Goal: Find specific page/section: Find specific page/section

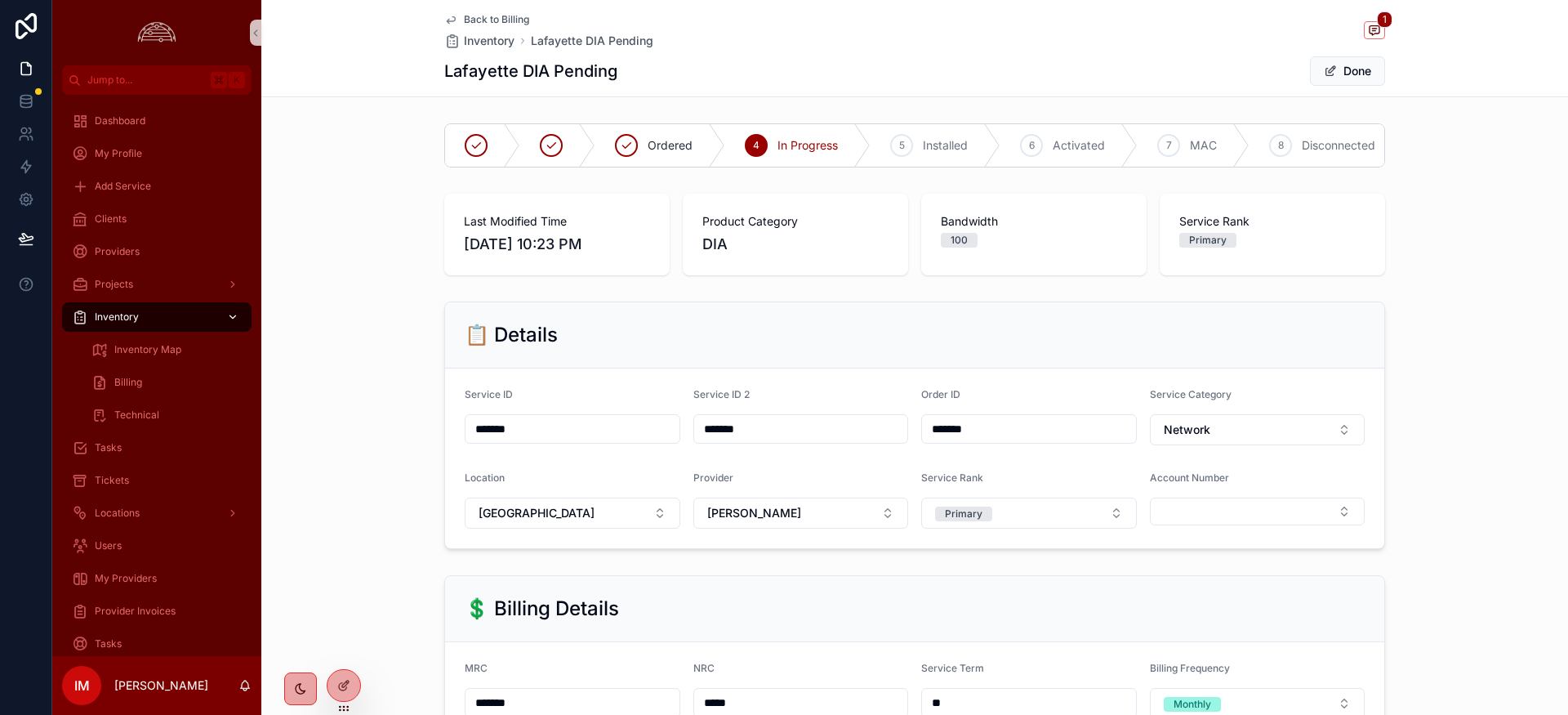
click at [123, 320] on span "Inventory" at bounding box center [117, 316] width 44 height 13
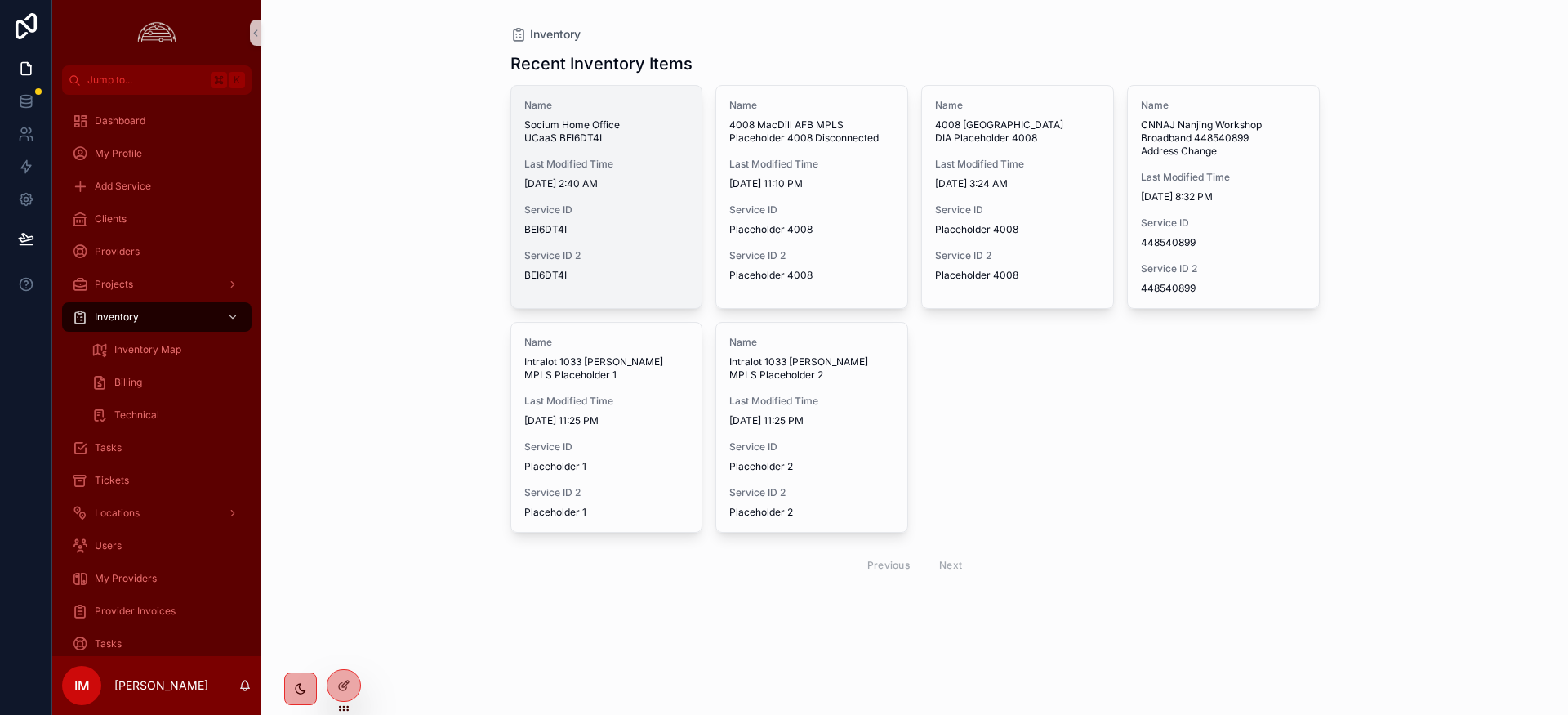
click at [553, 150] on div "Name Socium Home Office UCaaS BEI6DT4I Last Modified Time [DATE] 2:40 AM Servic…" at bounding box center [606, 190] width 191 height 209
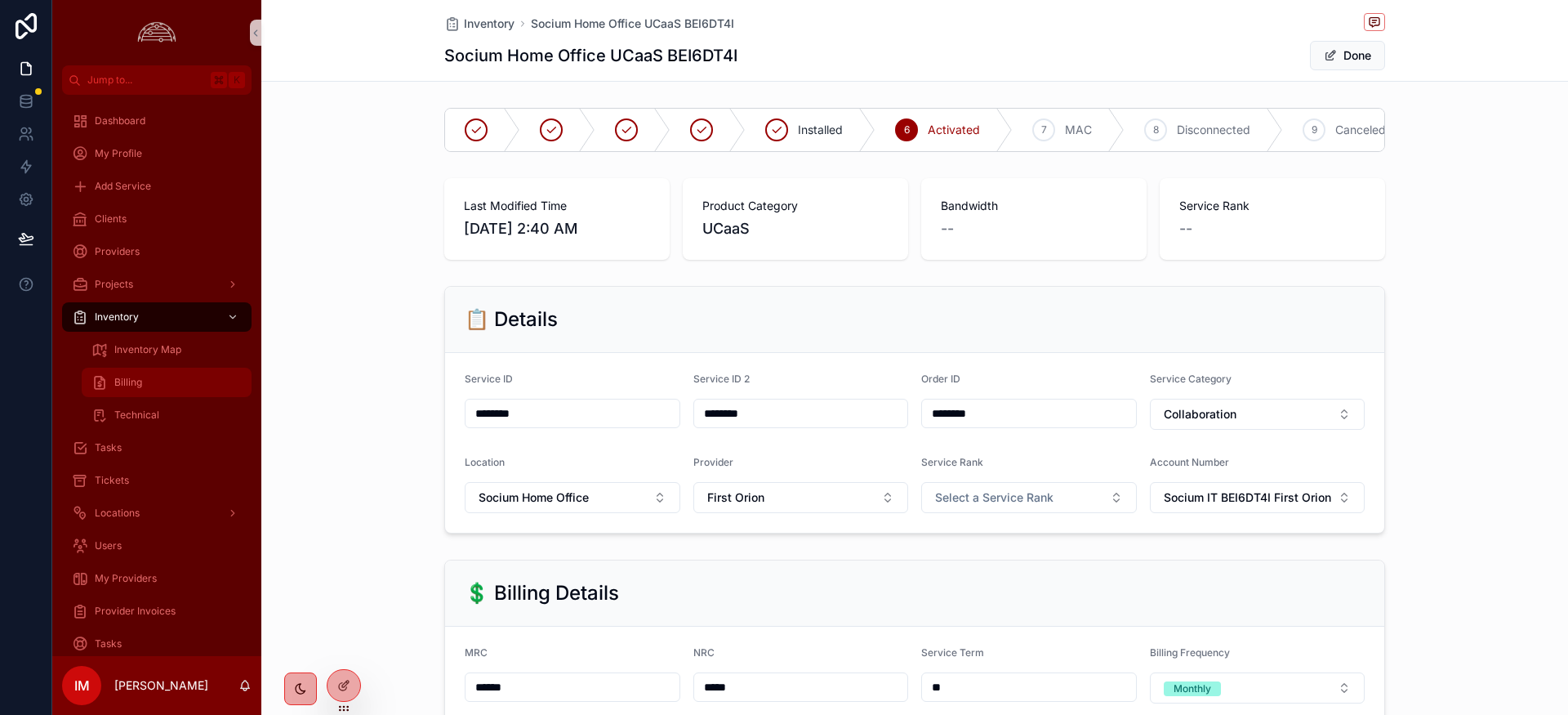
click at [137, 387] on span "Billing" at bounding box center [128, 382] width 28 height 13
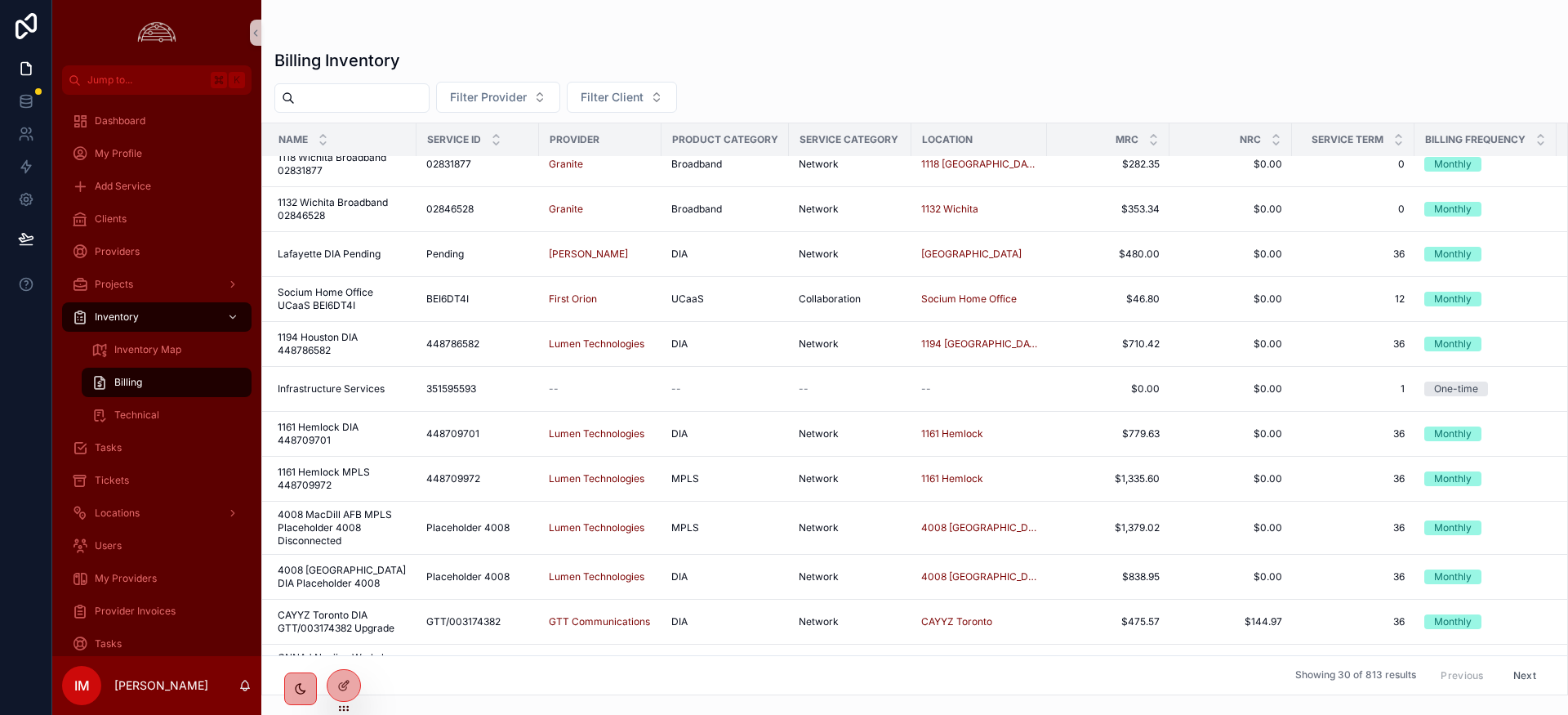
scroll to position [0, 4]
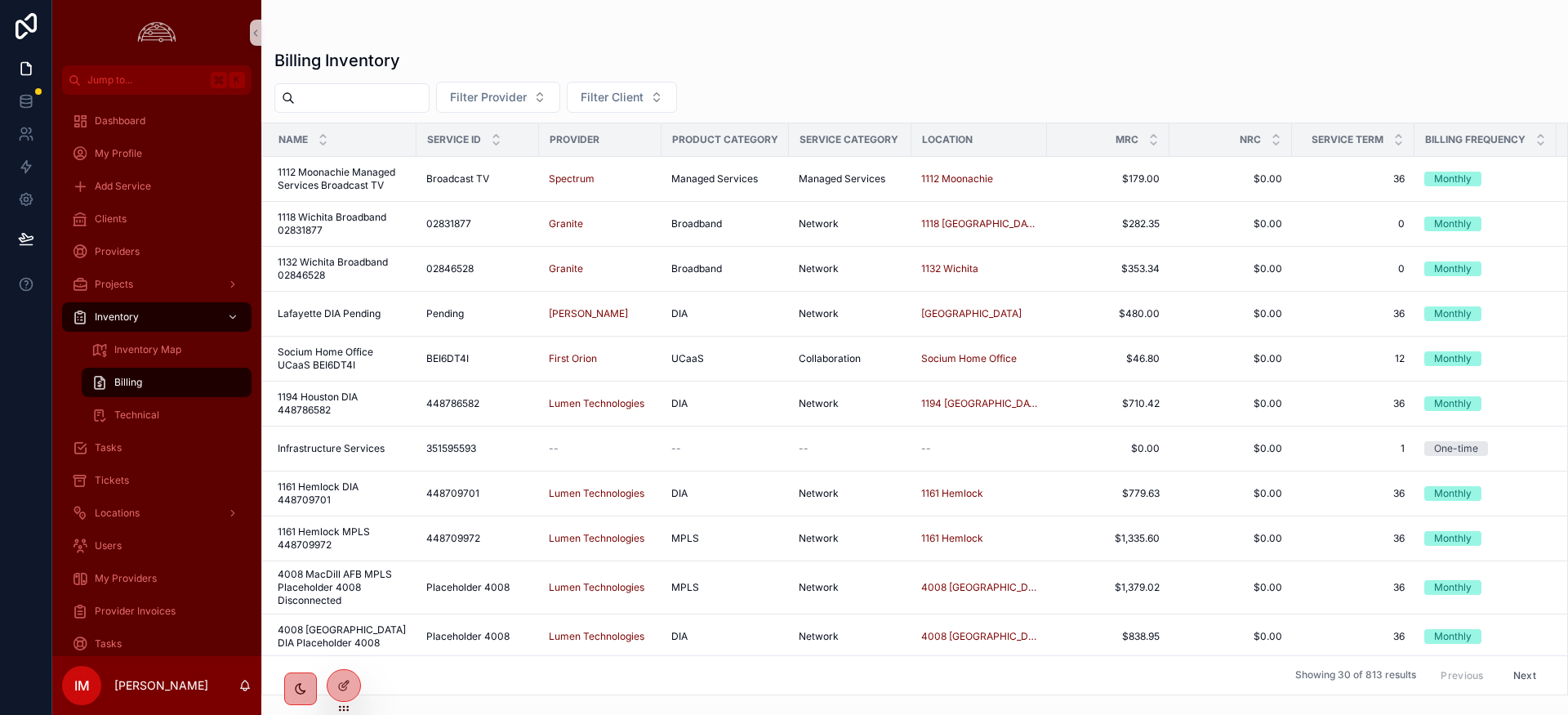
click at [1080, 36] on div "scrollable content" at bounding box center [914, 32] width 1280 height 13
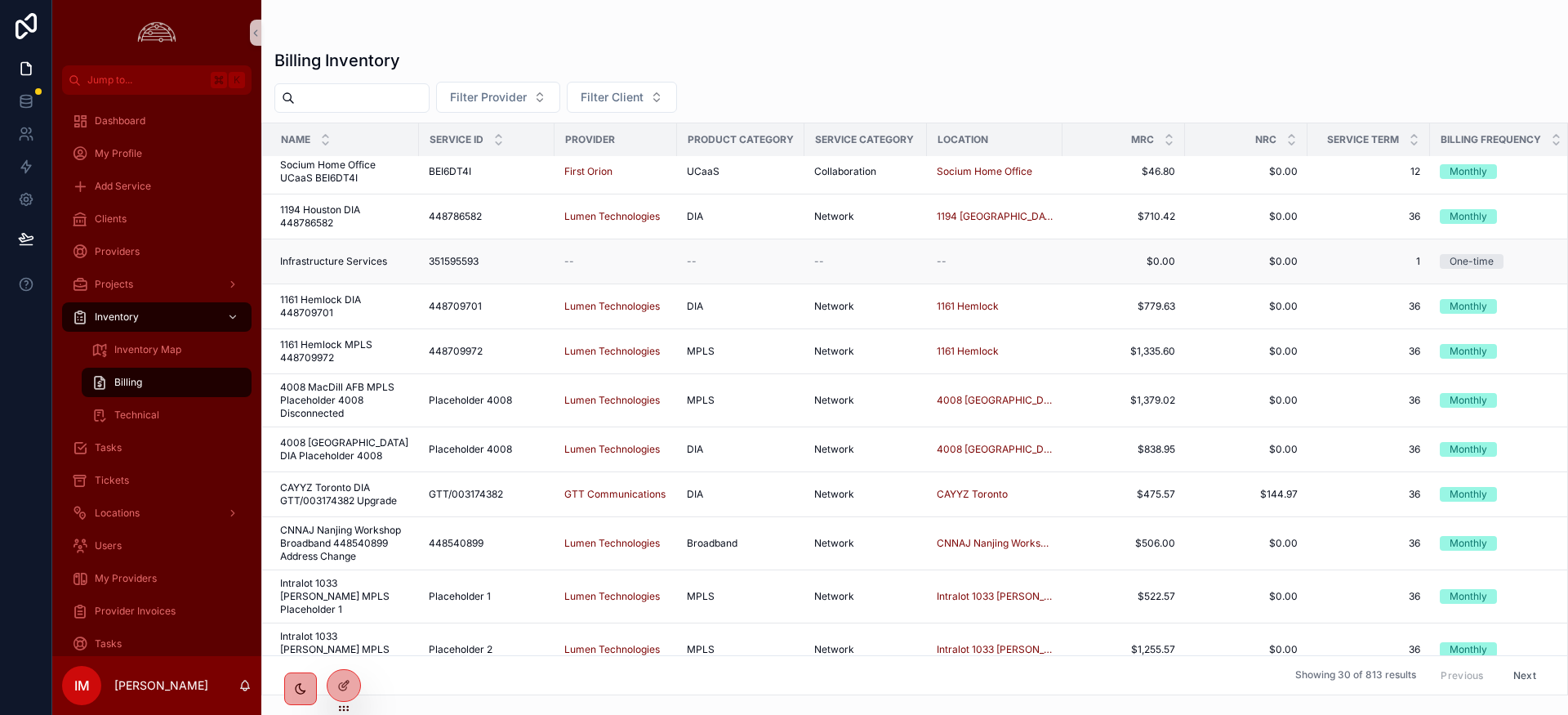
scroll to position [185, 2]
click at [343, 267] on span "Infrastructure Services" at bounding box center [328, 263] width 107 height 13
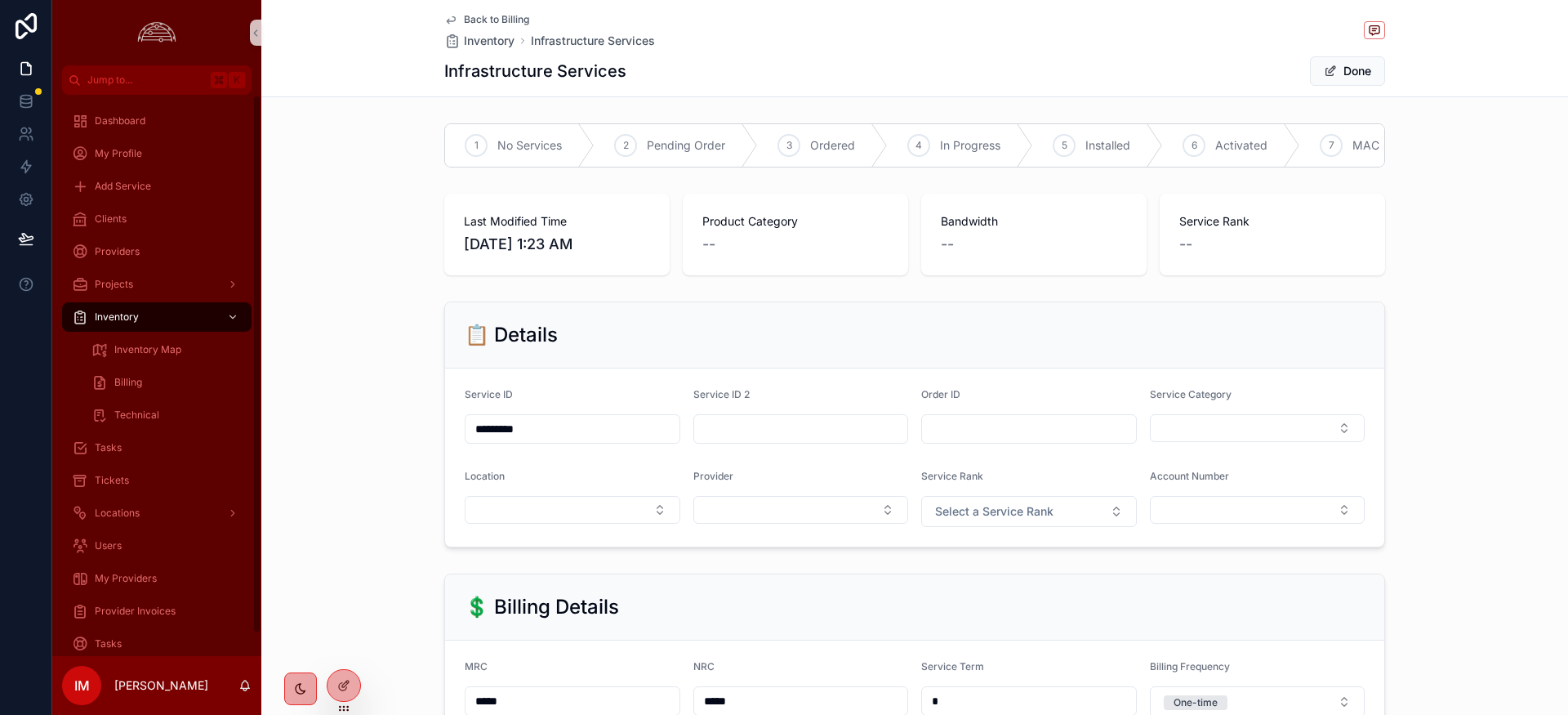
click at [475, 21] on span "Back to Billing" at bounding box center [496, 19] width 65 height 13
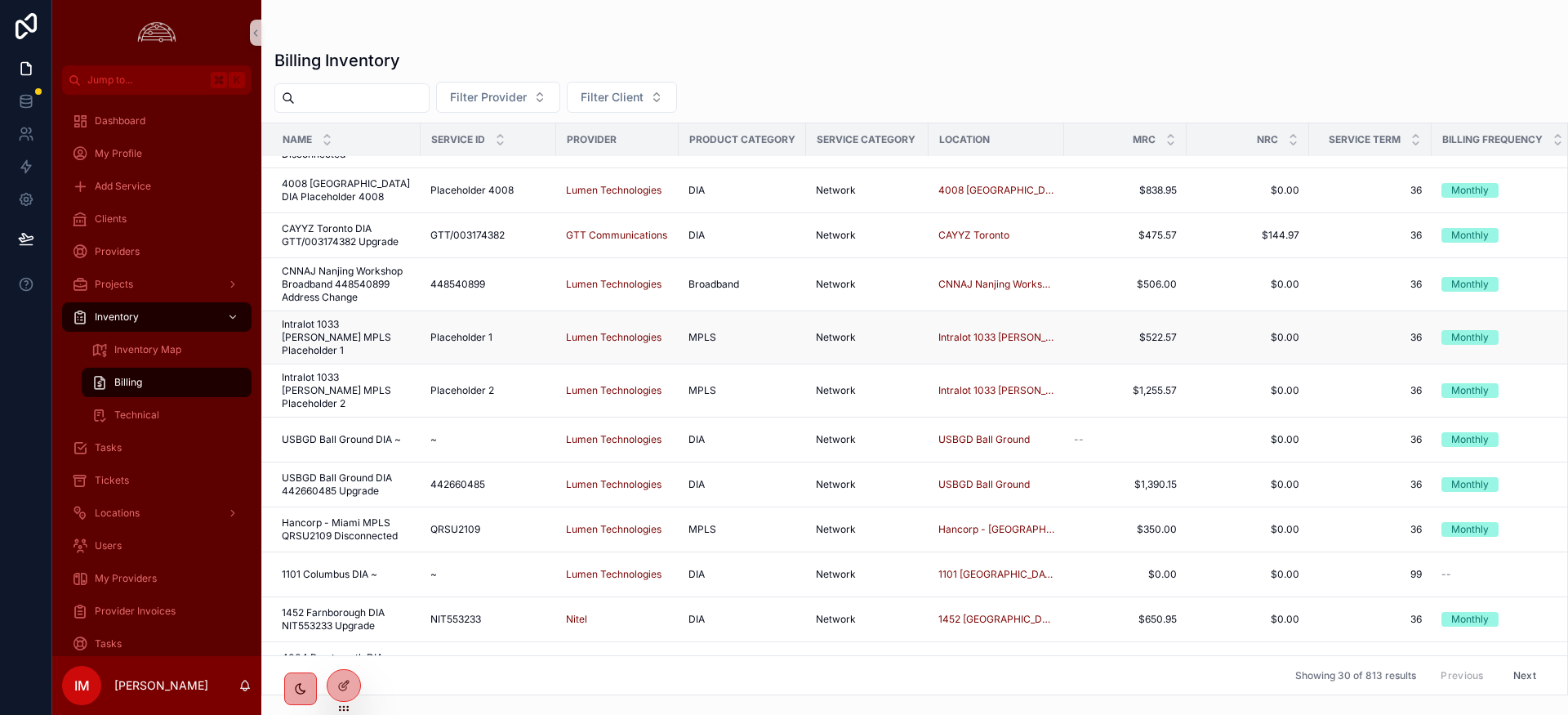
scroll to position [889, 0]
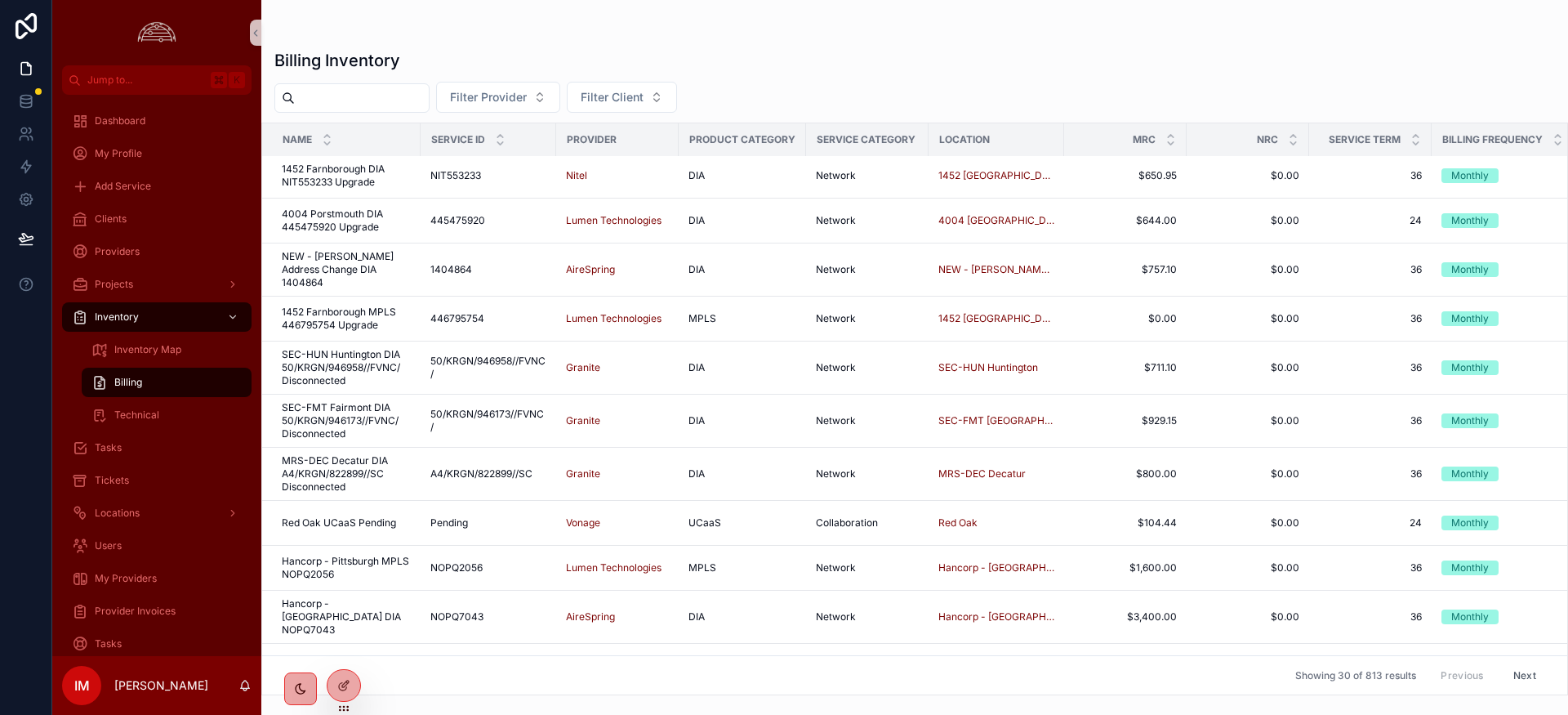
click at [1388, 674] on span "Showing 30 of 813 results" at bounding box center [1355, 675] width 121 height 13
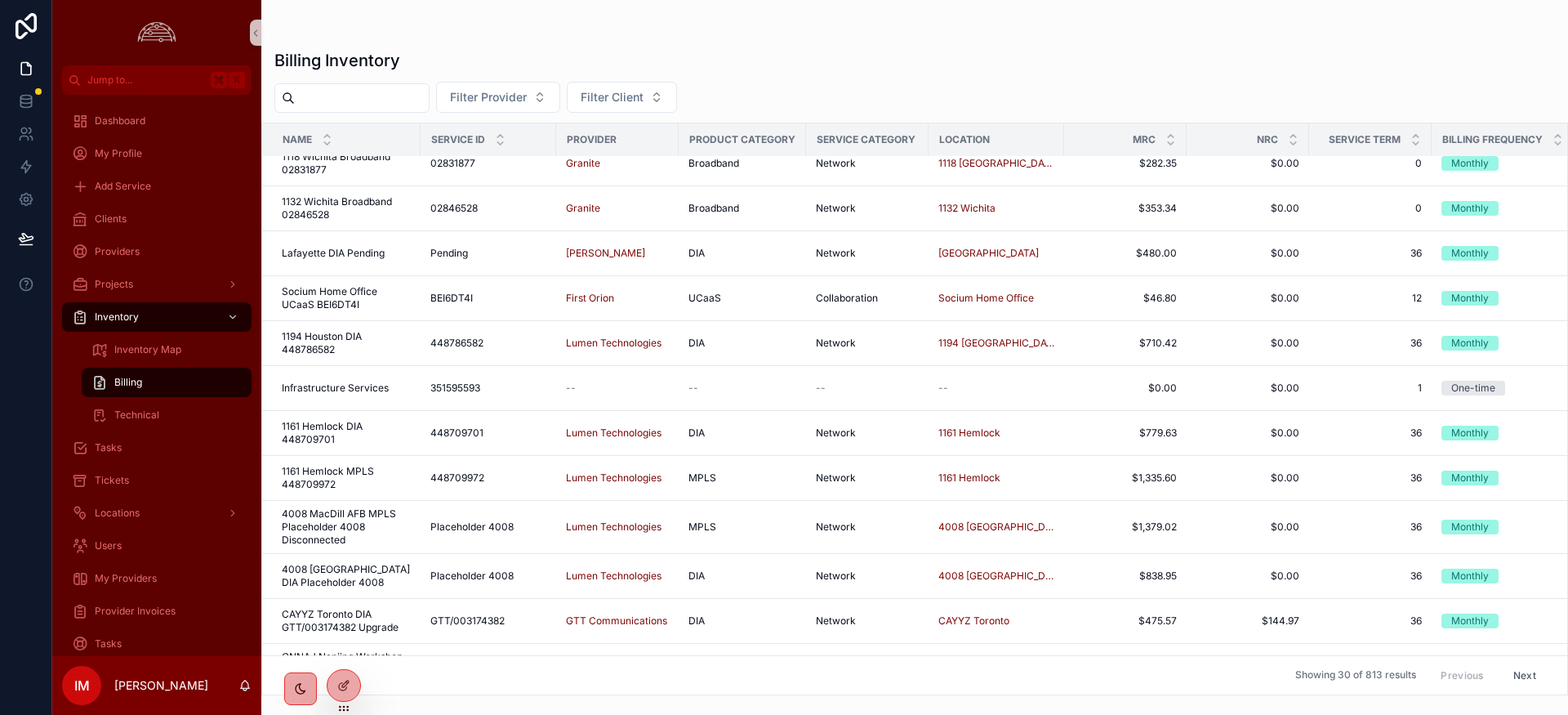
scroll to position [0, 0]
